Goal: Information Seeking & Learning: Learn about a topic

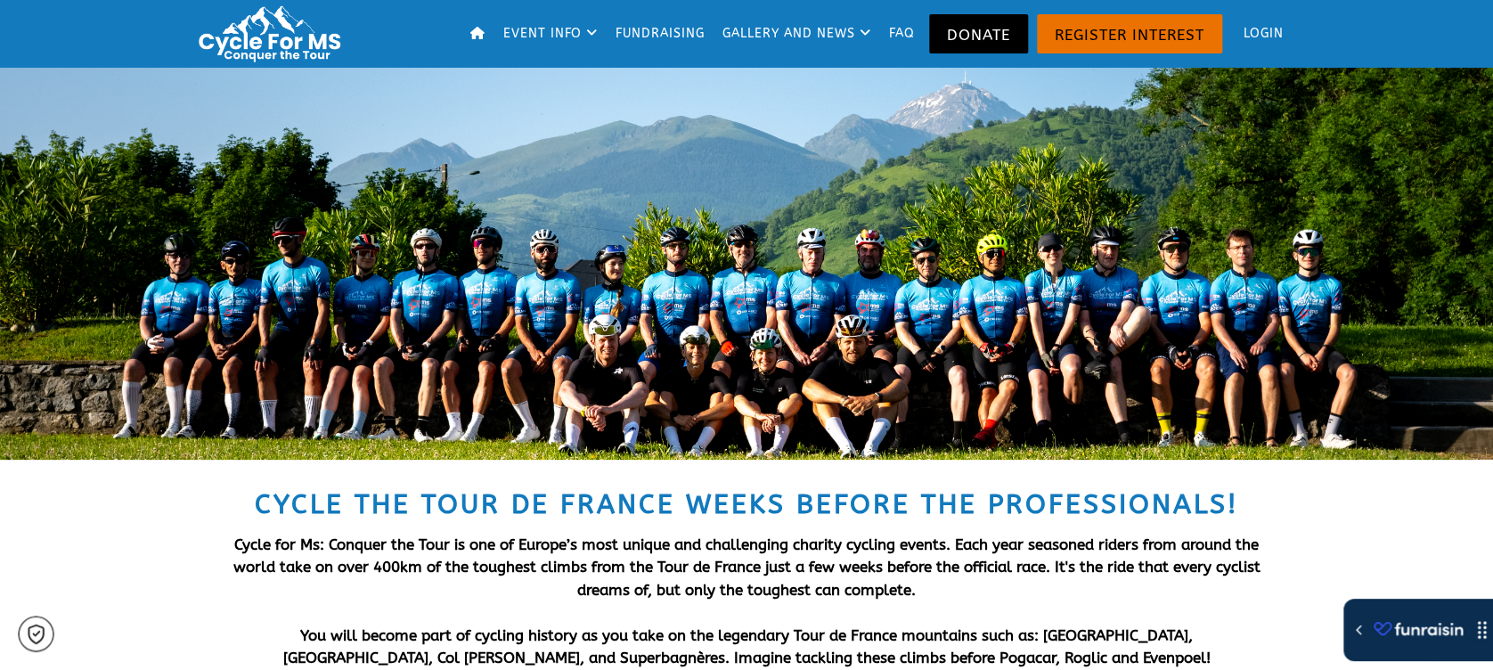
click at [627, 37] on div "Event Info Event Info The Routes Fundraising Gallery and news Hall of legends F…" at bounding box center [746, 34] width 1493 height 68
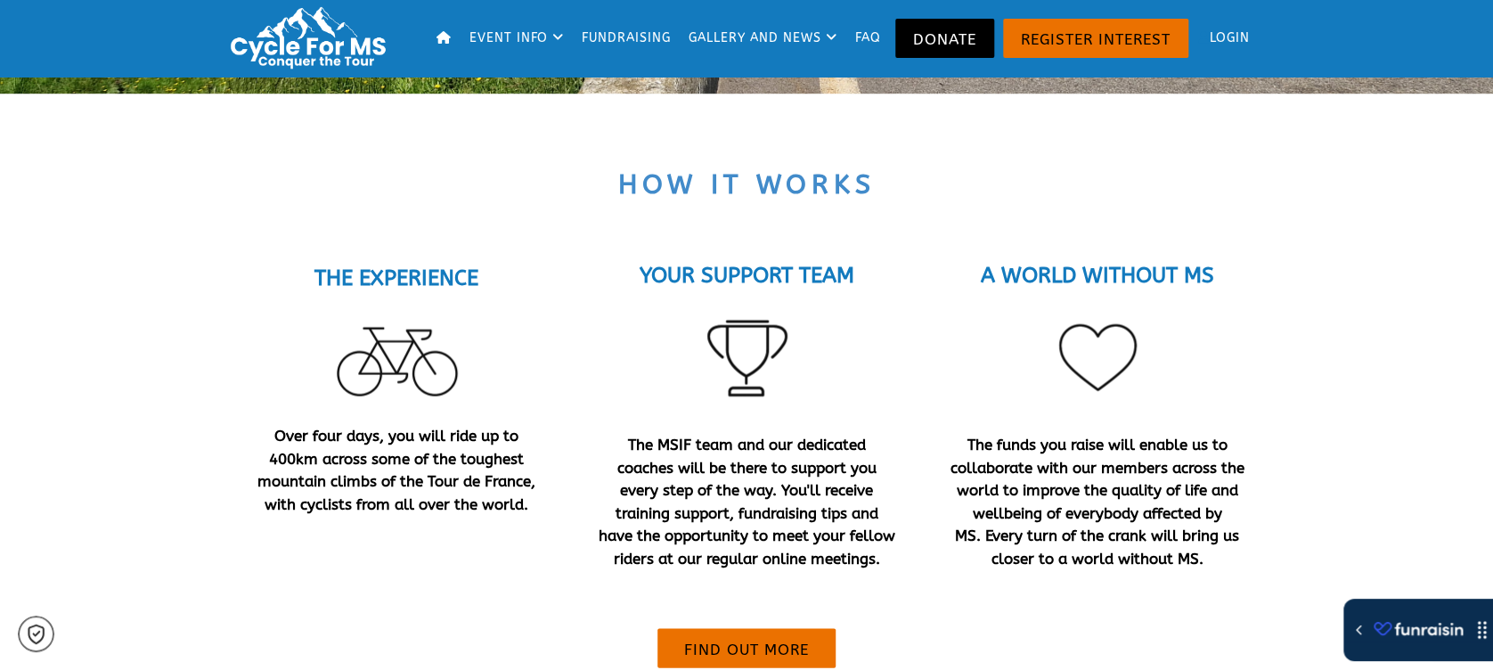
scroll to position [1553, 0]
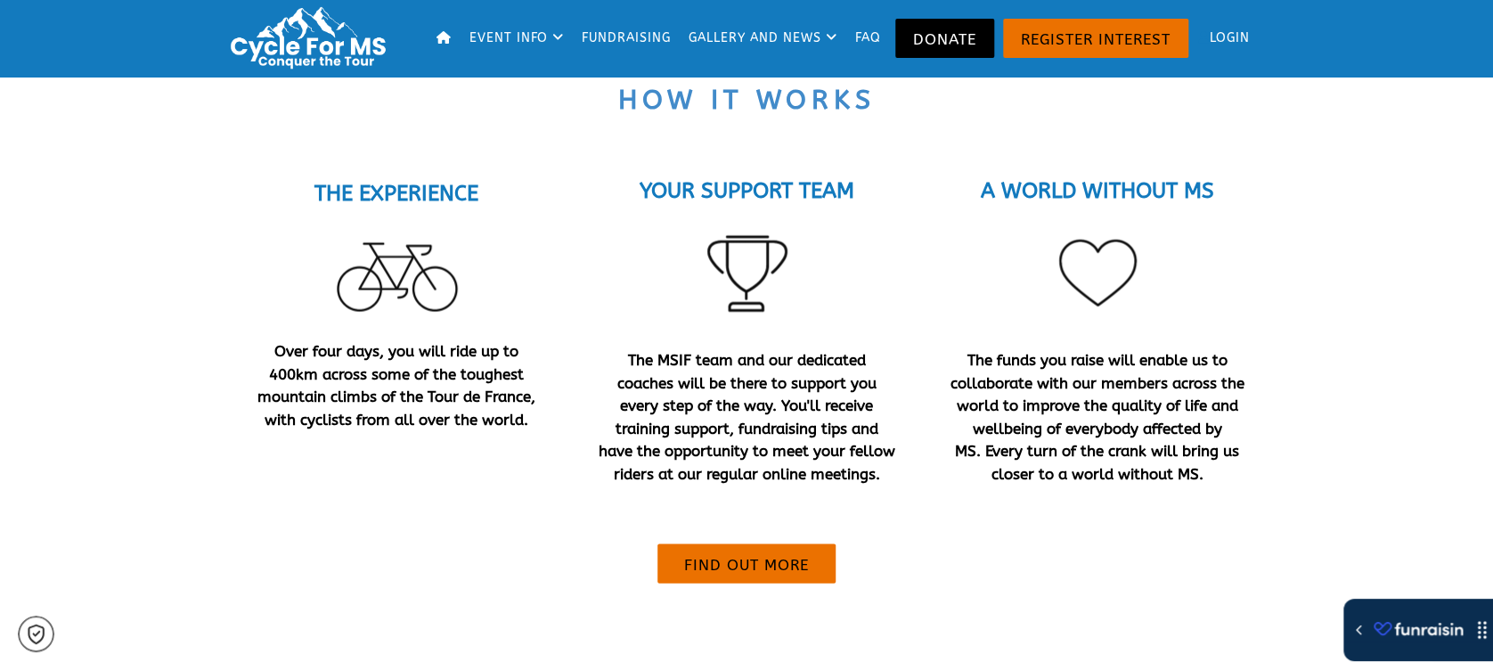
click at [627, 37] on link "Fundraising" at bounding box center [628, 38] width 102 height 77
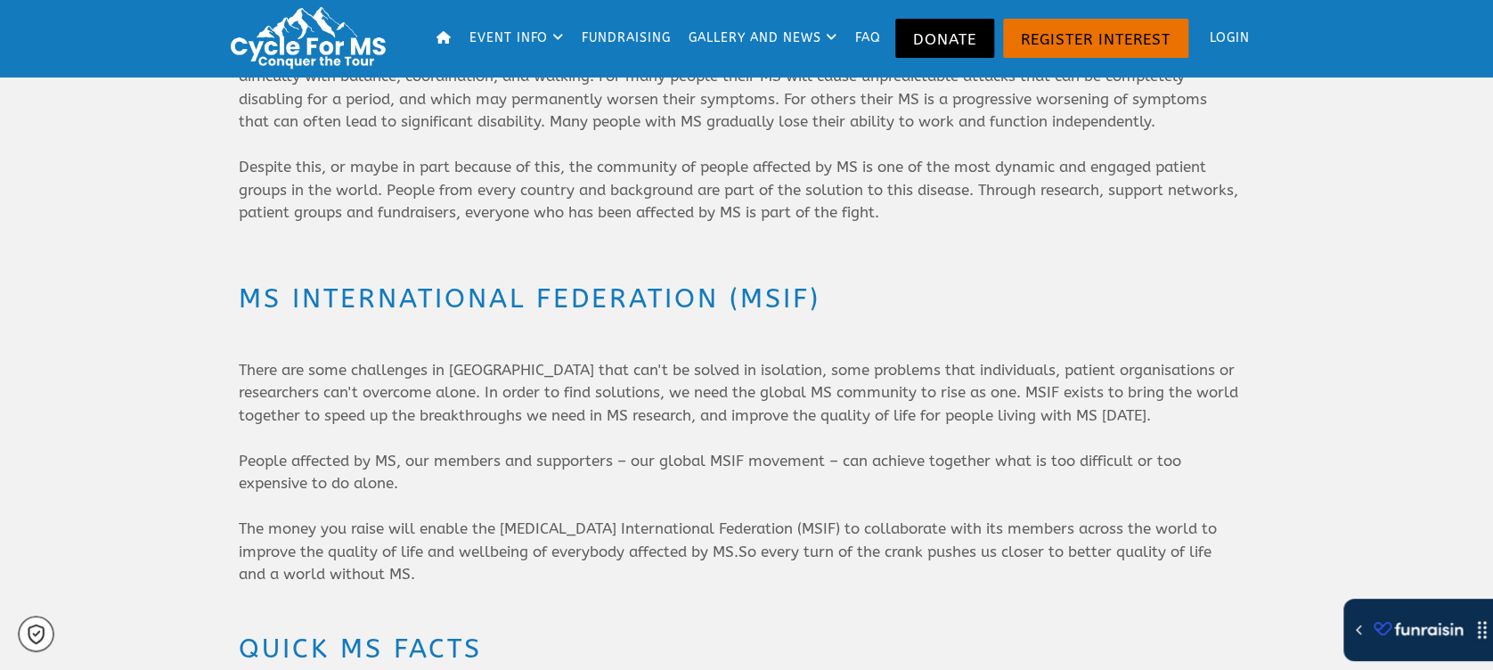
scroll to position [860, 0]
